Goal: Task Accomplishment & Management: Manage account settings

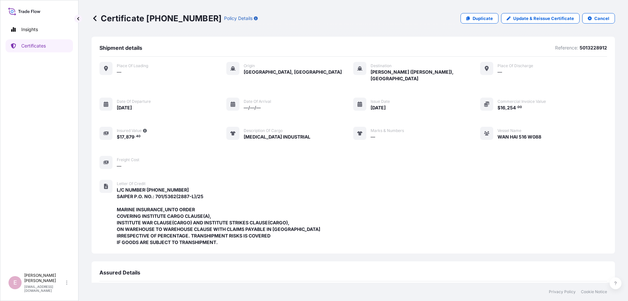
scroll to position [155, 0]
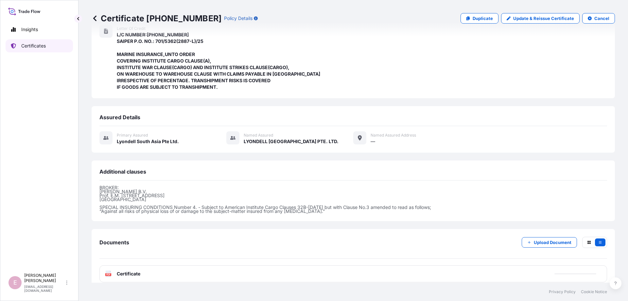
click at [26, 49] on p "Certificates" at bounding box center [33, 46] width 25 height 7
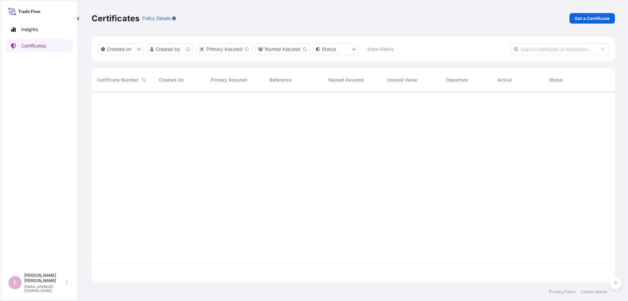
scroll to position [194, 523]
click at [532, 49] on input "text" at bounding box center [559, 49] width 98 height 12
paste input "[PHONE_NUMBER]"
type input "[PHONE_NUMBER]"
click at [590, 19] on p "Get a Certificate" at bounding box center [592, 18] width 35 height 7
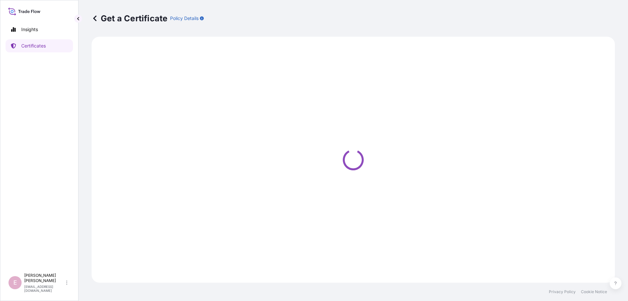
select select "Sea"
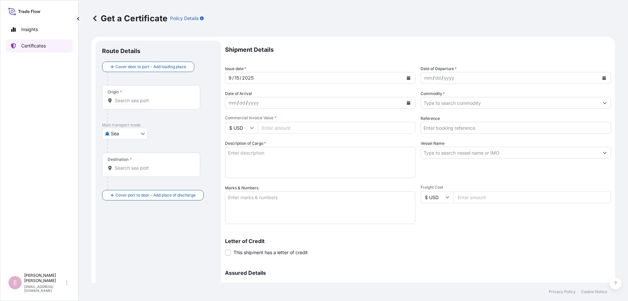
click at [27, 46] on p "Certificates" at bounding box center [33, 46] width 25 height 7
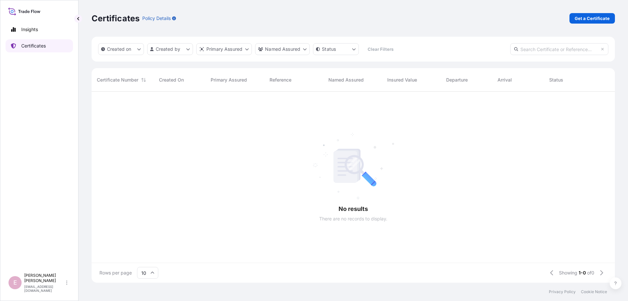
scroll to position [194, 523]
click at [538, 50] on input "text" at bounding box center [559, 49] width 98 height 12
paste input "[PHONE_NUMBER]"
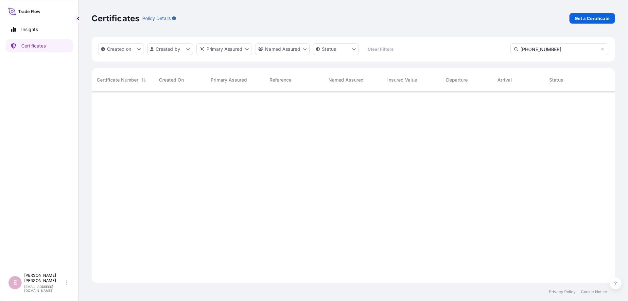
type input "[PHONE_NUMBER]"
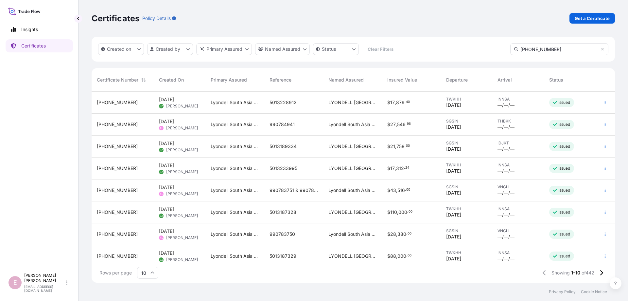
click at [154, 272] on icon at bounding box center [152, 272] width 4 height 4
click at [151, 257] on div "50" at bounding box center [148, 254] width 16 height 12
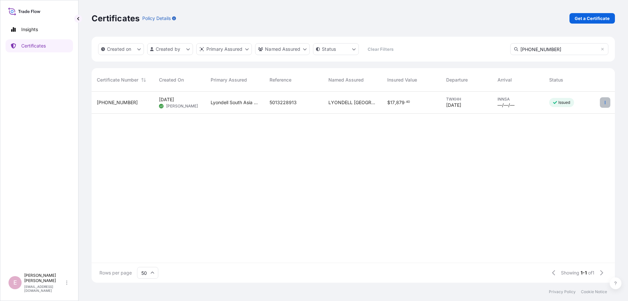
click at [606, 102] on icon "button" at bounding box center [605, 102] width 4 height 4
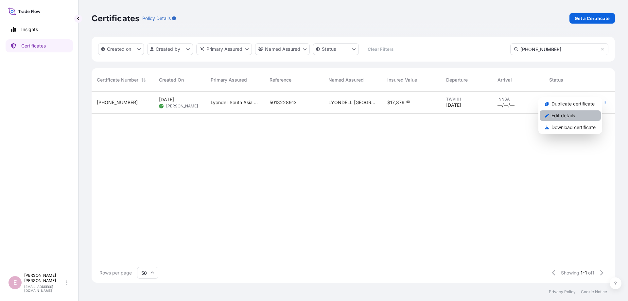
click at [564, 116] on p "Edit details" at bounding box center [563, 115] width 24 height 7
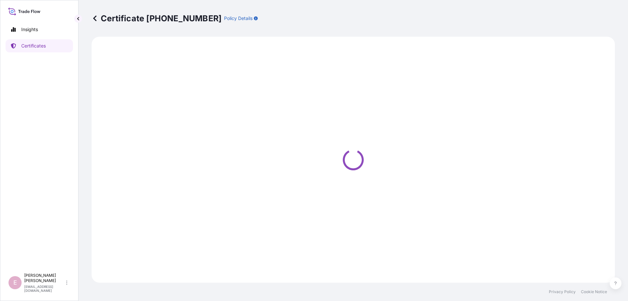
select select "Sea"
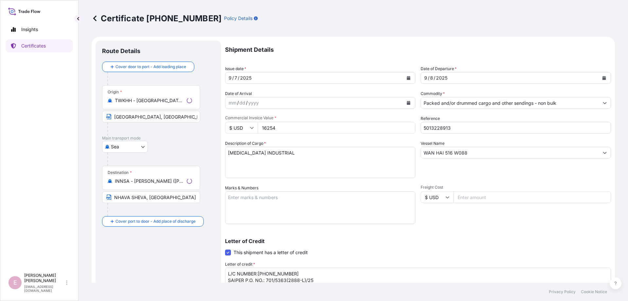
select select "32022"
click at [406, 76] on button "Calendar" at bounding box center [408, 78] width 10 height 10
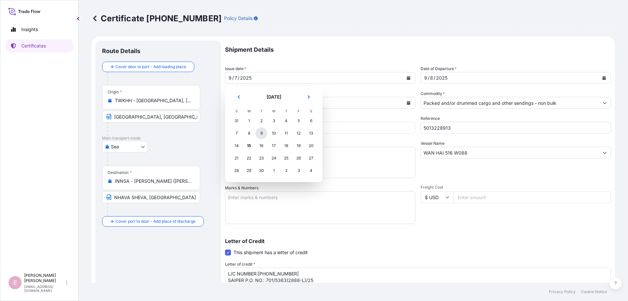
click at [263, 132] on div "9" at bounding box center [261, 133] width 12 height 12
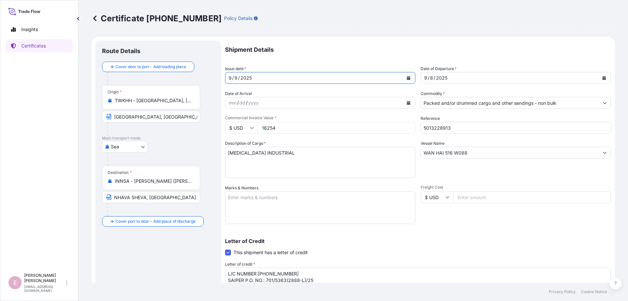
click at [604, 78] on icon "Calendar" at bounding box center [604, 78] width 4 height 4
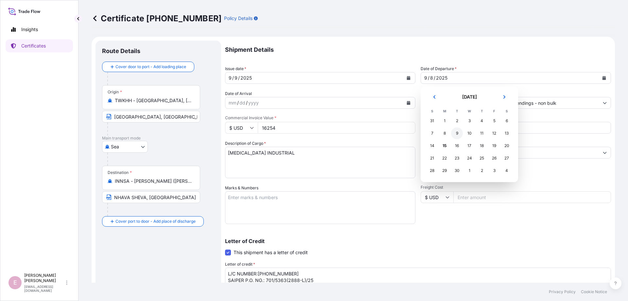
click at [458, 135] on div "9" at bounding box center [457, 133] width 12 height 12
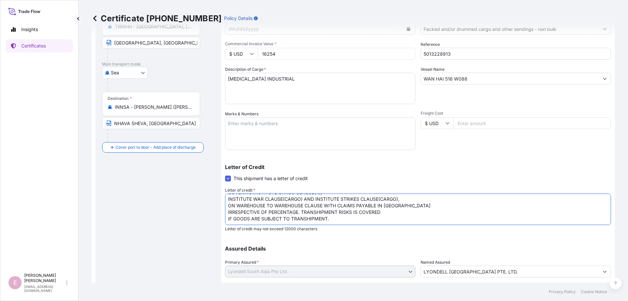
scroll to position [113, 0]
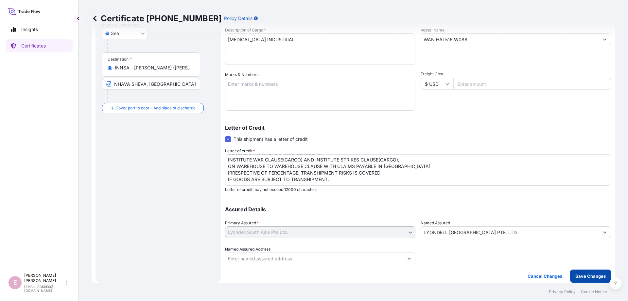
click at [583, 277] on p "Save Changes" at bounding box center [590, 275] width 30 height 7
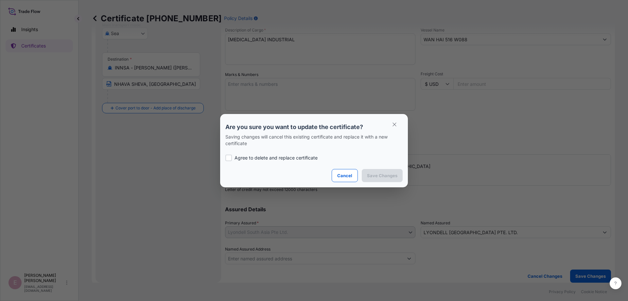
click at [227, 156] on div at bounding box center [228, 157] width 7 height 7
checkbox input "true"
click at [378, 174] on p "Save Changes" at bounding box center [382, 175] width 30 height 7
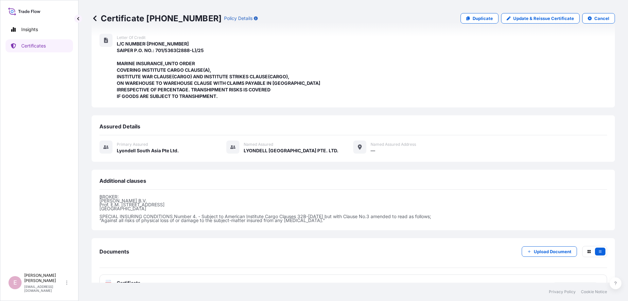
scroll to position [155, 0]
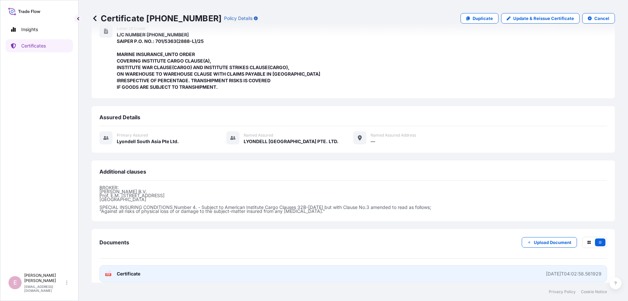
click at [108, 273] on text "PDF" at bounding box center [108, 274] width 4 height 2
